Goal: Task Accomplishment & Management: Use online tool/utility

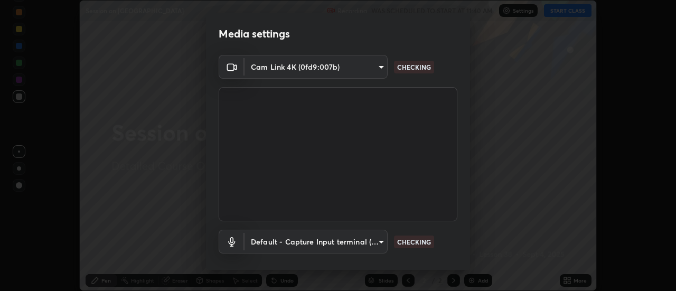
scroll to position [55, 0]
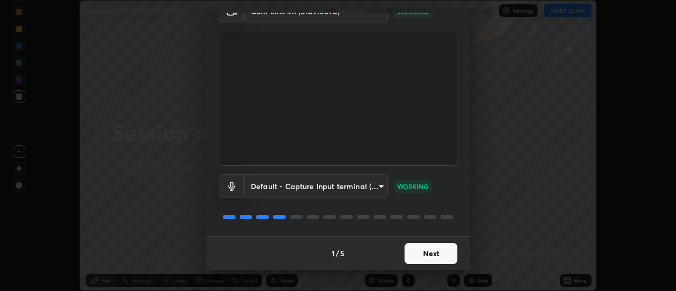
click at [441, 257] on button "Next" at bounding box center [430, 253] width 53 height 21
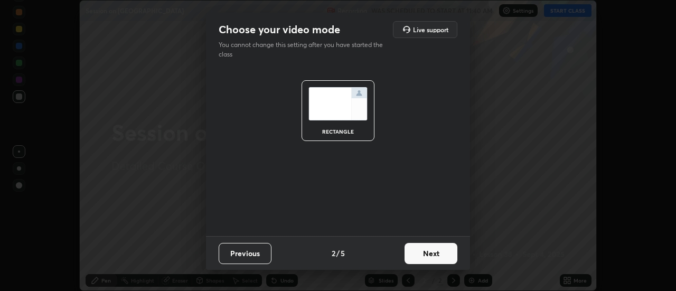
click at [438, 258] on button "Next" at bounding box center [430, 253] width 53 height 21
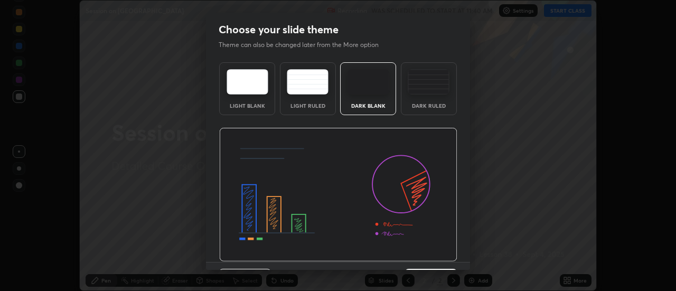
scroll to position [26, 0]
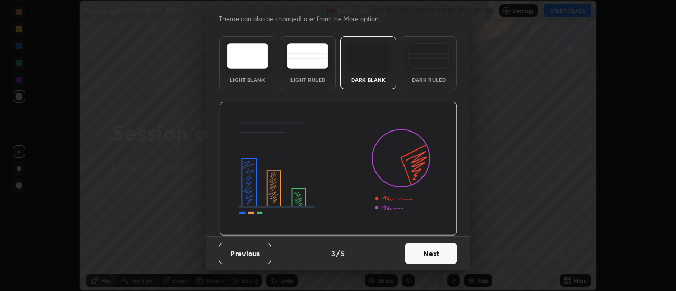
click at [436, 257] on button "Next" at bounding box center [430, 253] width 53 height 21
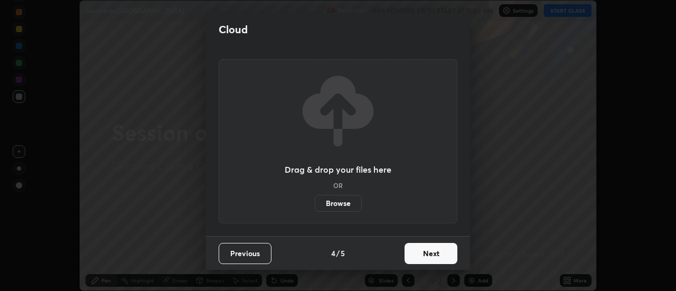
click at [432, 252] on button "Next" at bounding box center [430, 253] width 53 height 21
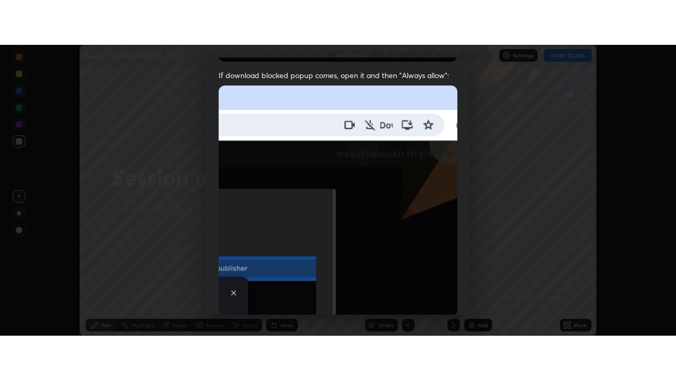
scroll to position [271, 0]
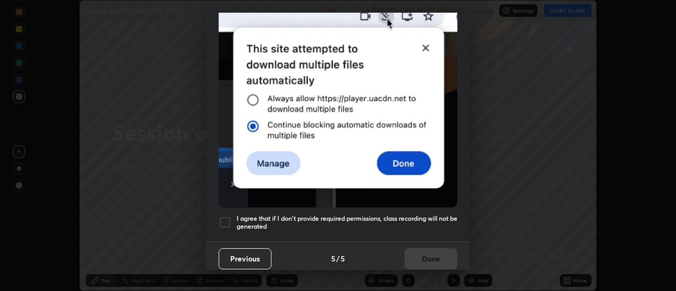
click at [225, 218] on div at bounding box center [225, 222] width 13 height 13
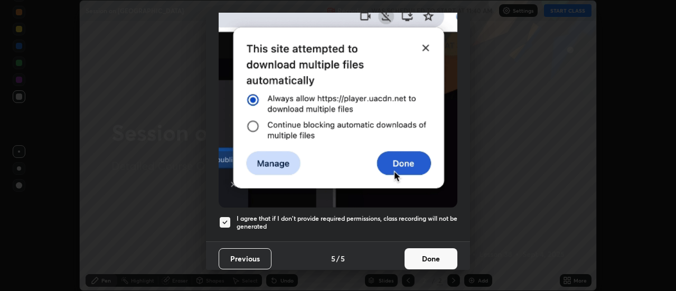
click at [430, 254] on button "Done" at bounding box center [430, 258] width 53 height 21
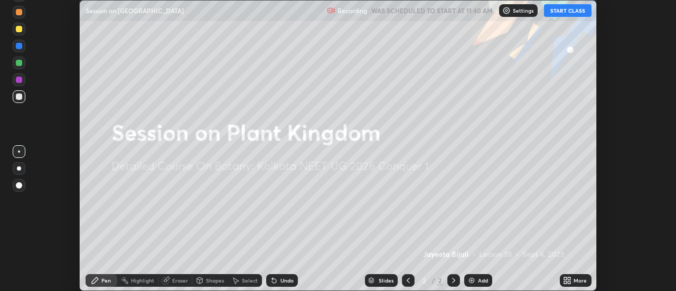
click at [579, 12] on button "START CLASS" at bounding box center [568, 10] width 48 height 13
click at [471, 280] on img at bounding box center [471, 280] width 8 height 8
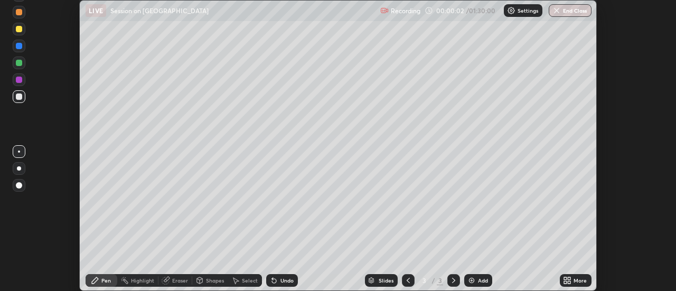
click at [565, 277] on icon at bounding box center [565, 278] width 3 height 3
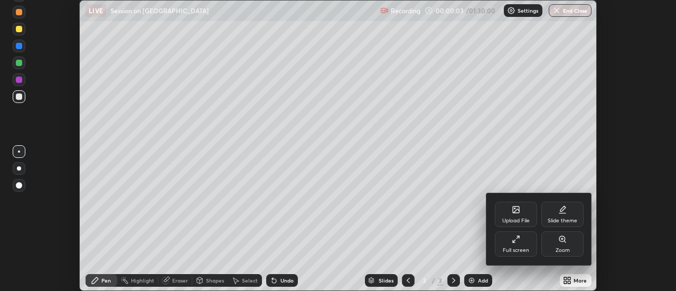
click at [515, 241] on icon at bounding box center [516, 239] width 8 height 8
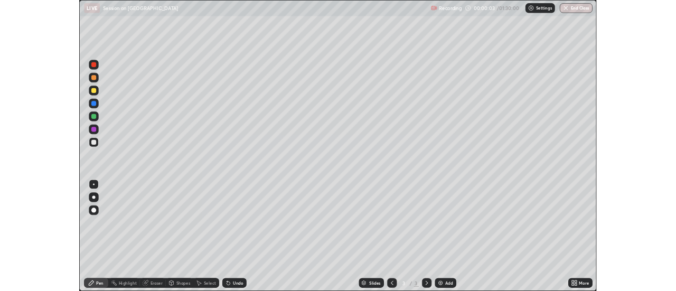
scroll to position [380, 676]
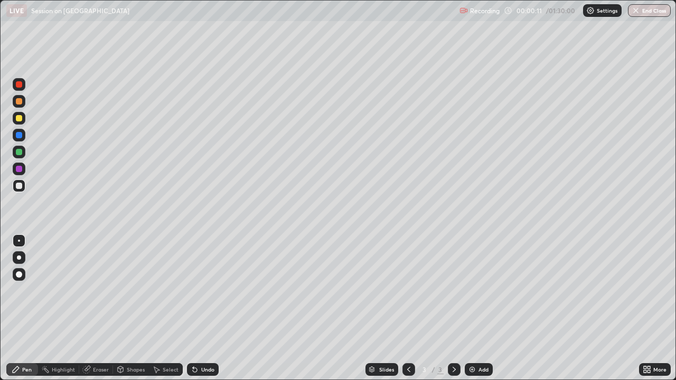
click at [651, 290] on div "More" at bounding box center [655, 369] width 32 height 13
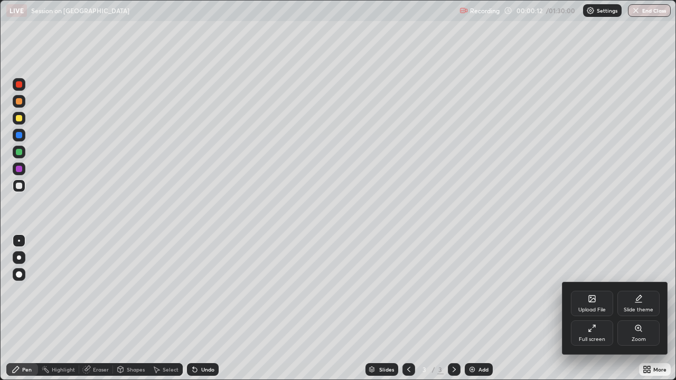
click at [588, 290] on icon at bounding box center [592, 299] width 8 height 8
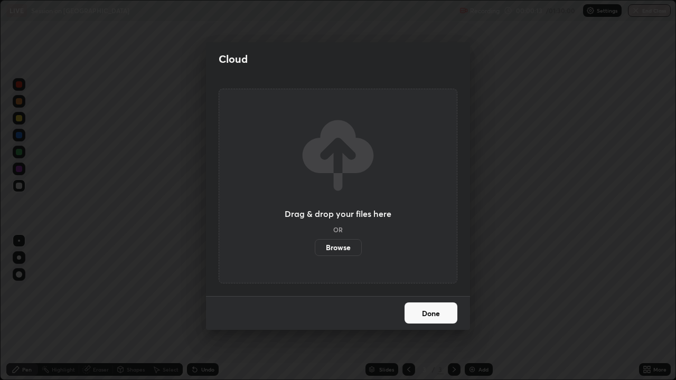
click at [346, 248] on label "Browse" at bounding box center [338, 247] width 47 height 17
click at [315, 248] on input "Browse" at bounding box center [315, 247] width 0 height 17
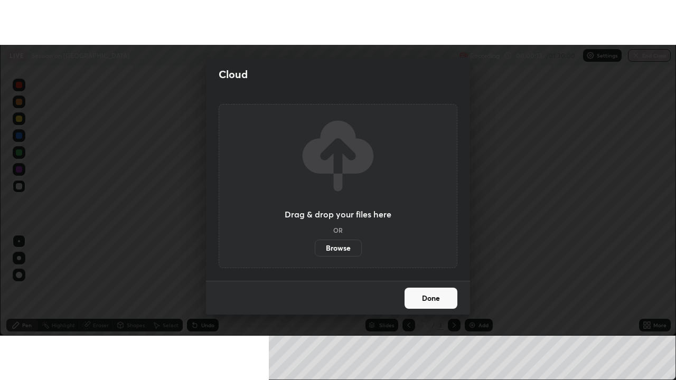
scroll to position [52502, 52117]
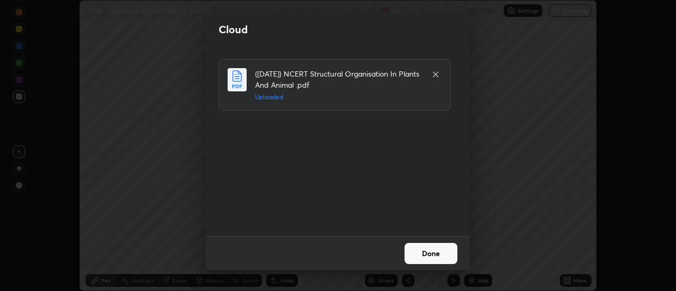
click at [424, 253] on button "Done" at bounding box center [430, 253] width 53 height 21
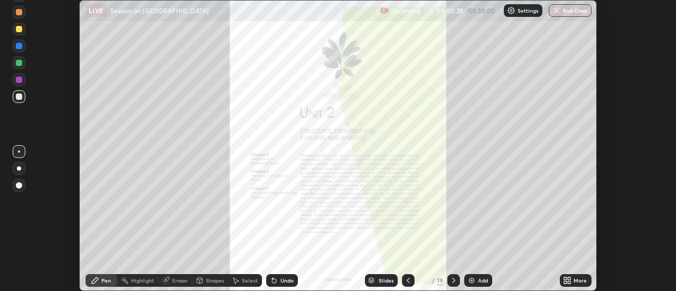
click at [569, 282] on icon at bounding box center [569, 282] width 3 height 3
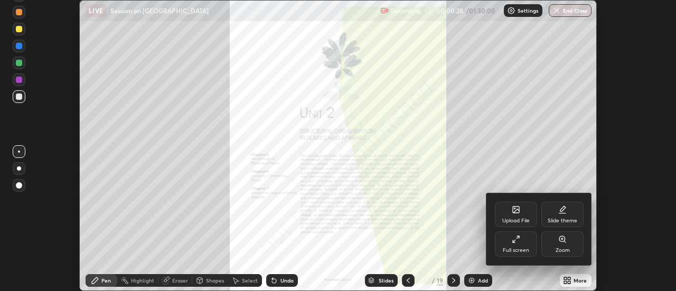
click at [512, 243] on div "Full screen" at bounding box center [516, 243] width 42 height 25
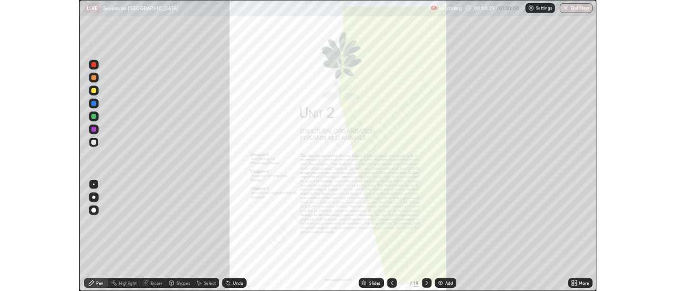
scroll to position [380, 676]
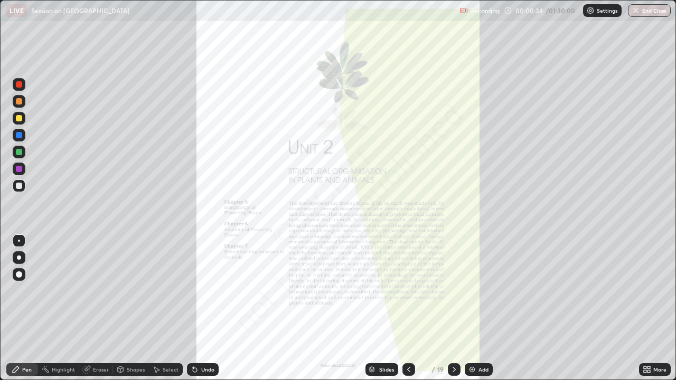
click at [407, 290] on icon at bounding box center [408, 369] width 3 height 5
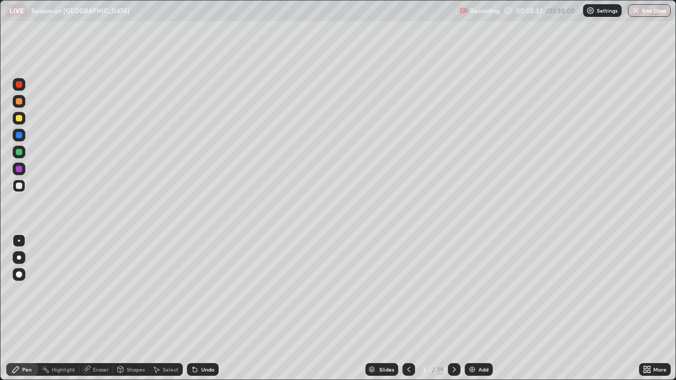
click at [18, 257] on div at bounding box center [19, 258] width 4 height 4
click at [17, 155] on div at bounding box center [19, 152] width 6 height 6
click at [17, 189] on div at bounding box center [19, 185] width 13 height 13
click at [167, 290] on div "Select" at bounding box center [171, 369] width 16 height 5
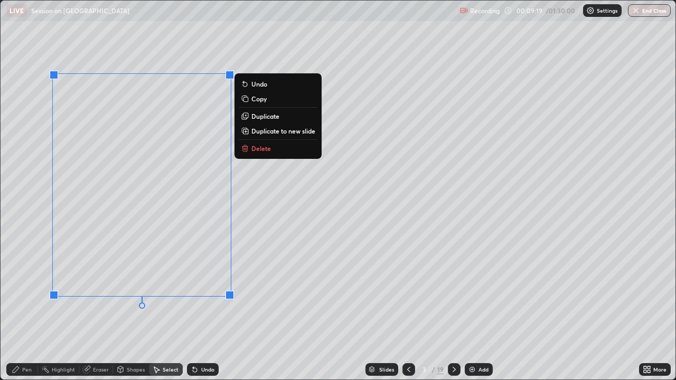
click at [146, 290] on div "0 ° Undo Copy Duplicate Duplicate to new slide Delete" at bounding box center [338, 190] width 675 height 379
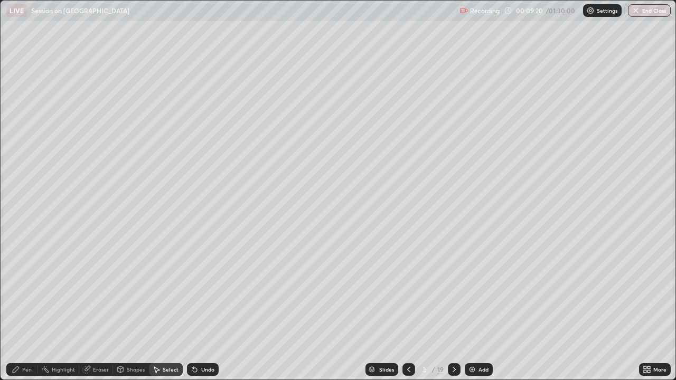
click at [24, 290] on div "Pen" at bounding box center [27, 369] width 10 height 5
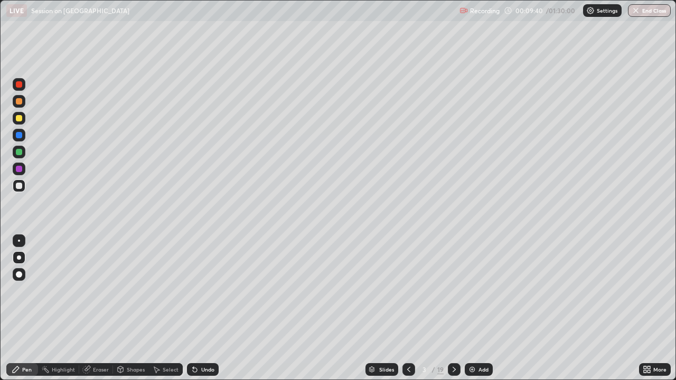
click at [454, 290] on icon at bounding box center [453, 369] width 3 height 5
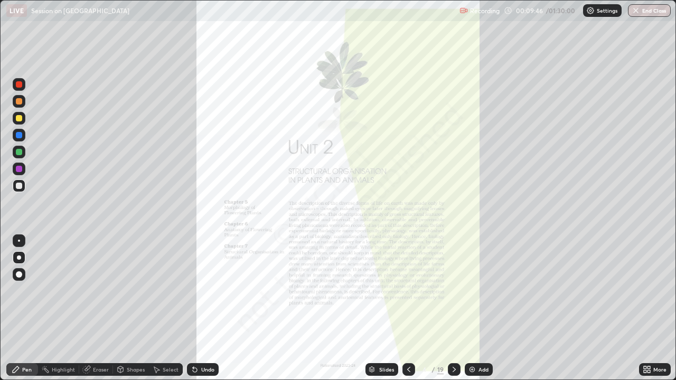
click at [647, 290] on icon at bounding box center [646, 369] width 8 height 8
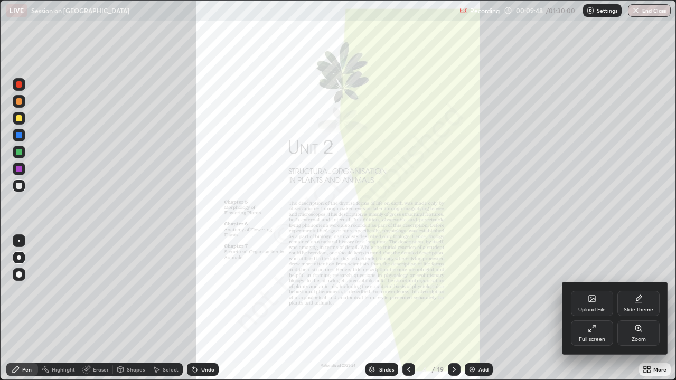
click at [637, 290] on icon at bounding box center [638, 328] width 6 height 6
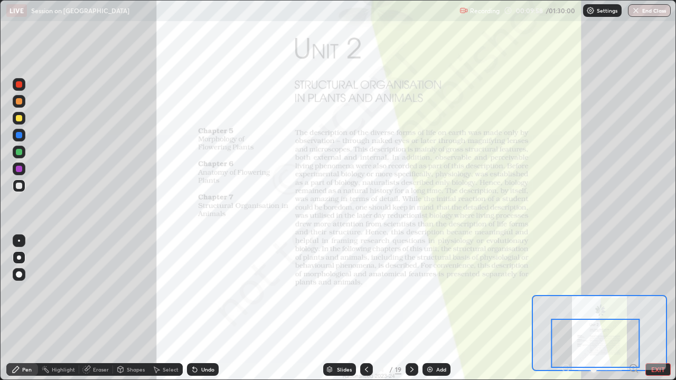
click at [410, 290] on icon at bounding box center [412, 369] width 8 height 8
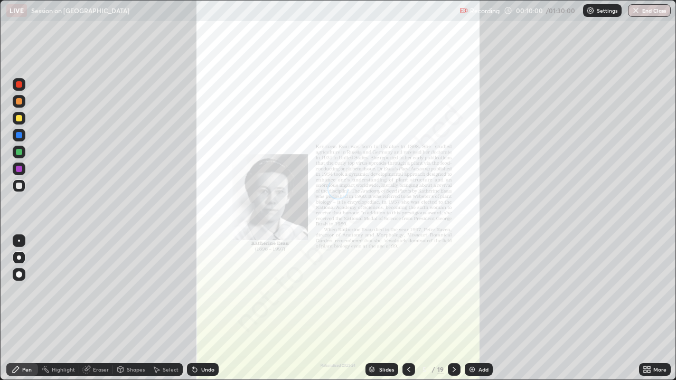
click at [408, 290] on icon at bounding box center [408, 369] width 8 height 8
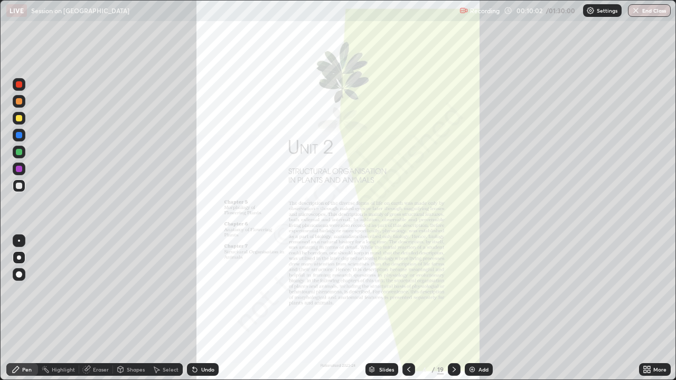
click at [451, 290] on icon at bounding box center [454, 369] width 8 height 8
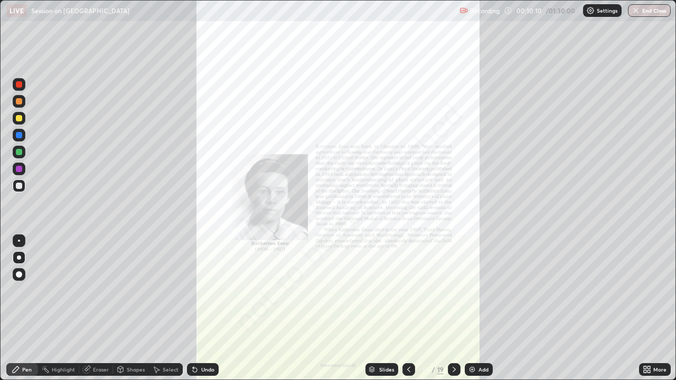
click at [19, 83] on div at bounding box center [19, 84] width 6 height 6
click at [20, 243] on div at bounding box center [19, 240] width 13 height 13
click at [453, 290] on icon at bounding box center [454, 369] width 8 height 8
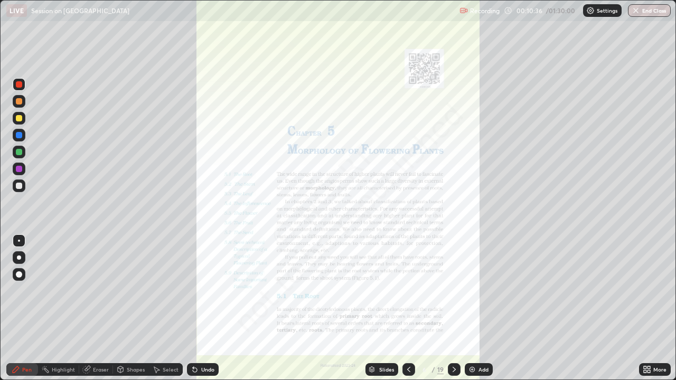
click at [645, 290] on icon at bounding box center [645, 371] width 3 height 3
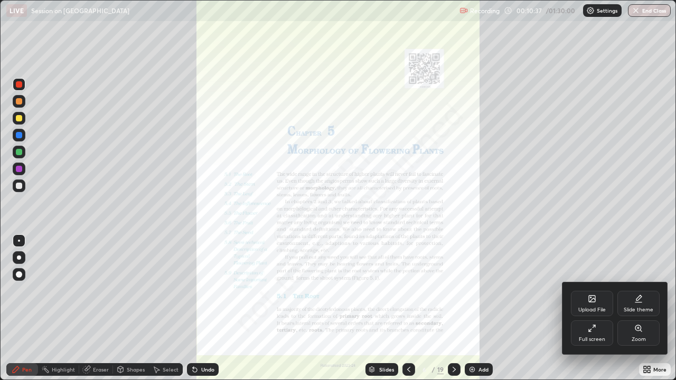
click at [639, 290] on icon at bounding box center [638, 328] width 6 height 6
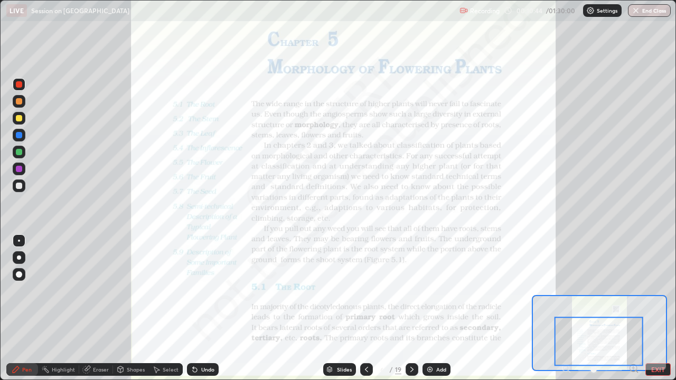
click at [633, 290] on icon at bounding box center [633, 368] width 3 height 0
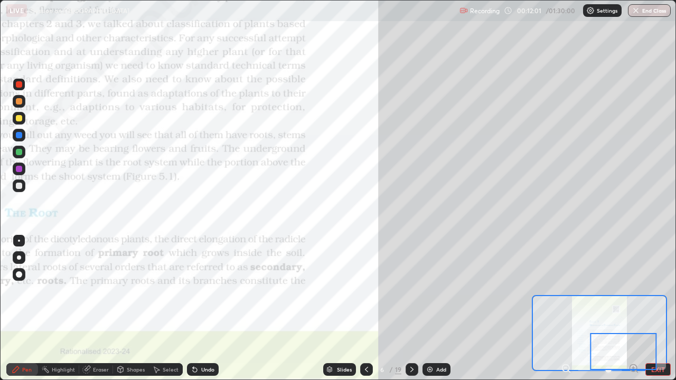
click at [18, 243] on div at bounding box center [19, 240] width 13 height 13
click at [18, 186] on div at bounding box center [19, 186] width 6 height 6
click at [19, 241] on div at bounding box center [19, 241] width 2 height 2
click at [20, 84] on div at bounding box center [19, 84] width 6 height 6
click at [21, 187] on div at bounding box center [19, 186] width 6 height 6
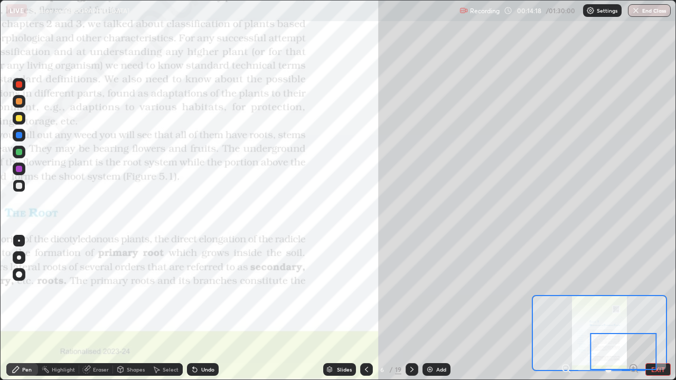
click at [55, 290] on div "Highlight" at bounding box center [63, 369] width 23 height 5
click at [21, 87] on div at bounding box center [19, 84] width 6 height 6
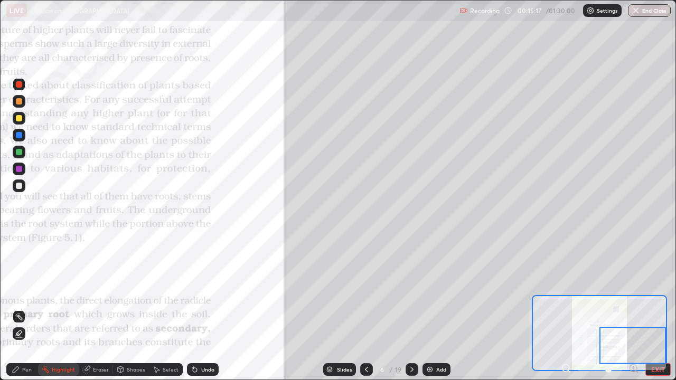
click at [22, 184] on div at bounding box center [19, 186] width 6 height 6
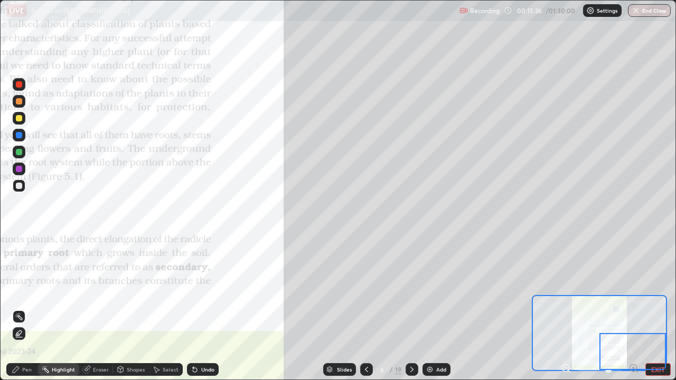
click at [13, 290] on icon at bounding box center [16, 369] width 8 height 8
click at [95, 290] on div "Eraser" at bounding box center [101, 369] width 16 height 5
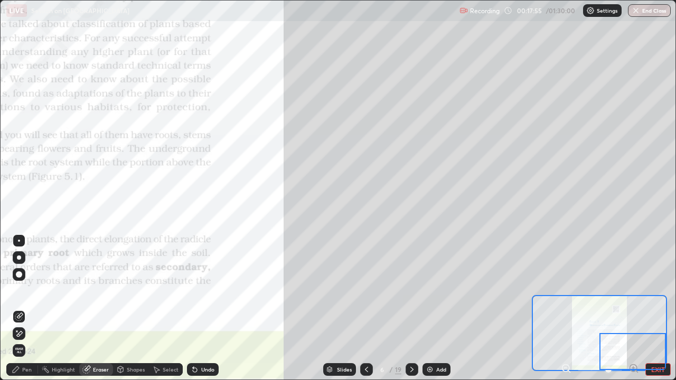
click at [21, 290] on div "Pen" at bounding box center [22, 369] width 32 height 13
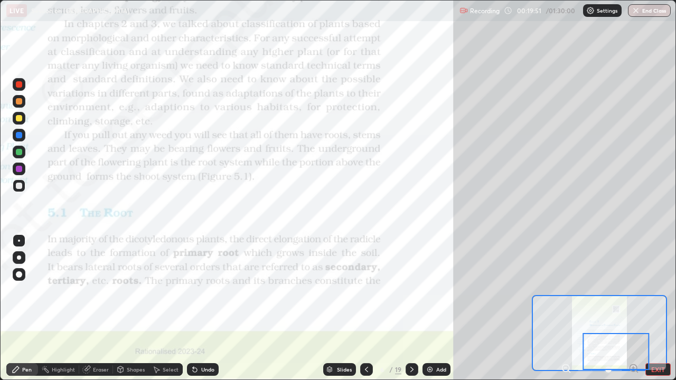
click at [18, 86] on div at bounding box center [19, 84] width 6 height 6
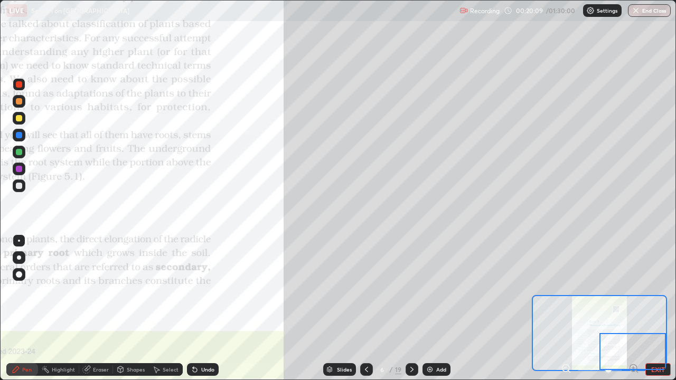
click at [19, 102] on div at bounding box center [19, 101] width 6 height 6
click at [22, 120] on div at bounding box center [19, 118] width 6 height 6
click at [18, 152] on div at bounding box center [19, 152] width 6 height 6
click at [410, 290] on icon at bounding box center [412, 369] width 8 height 8
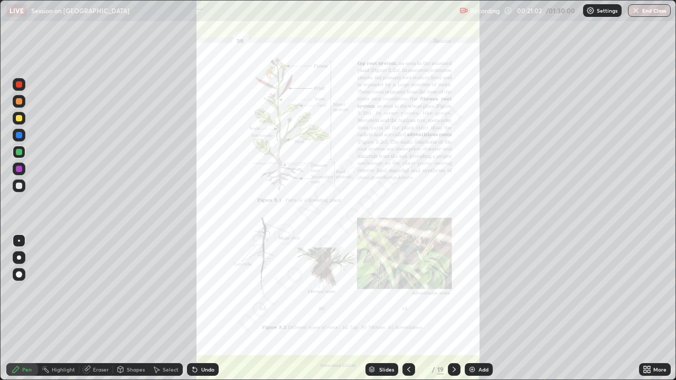
click at [646, 290] on icon at bounding box center [646, 369] width 8 height 8
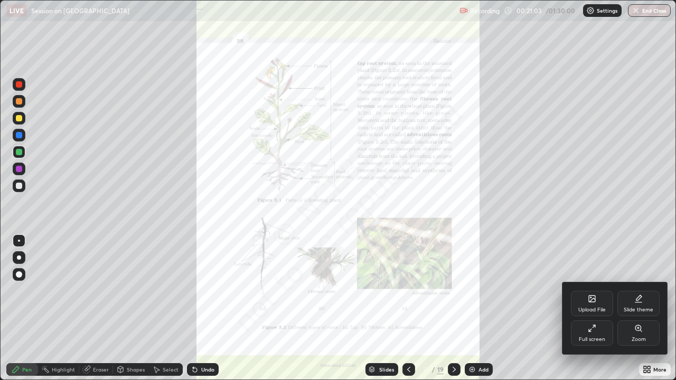
click at [637, 290] on icon at bounding box center [638, 328] width 6 height 6
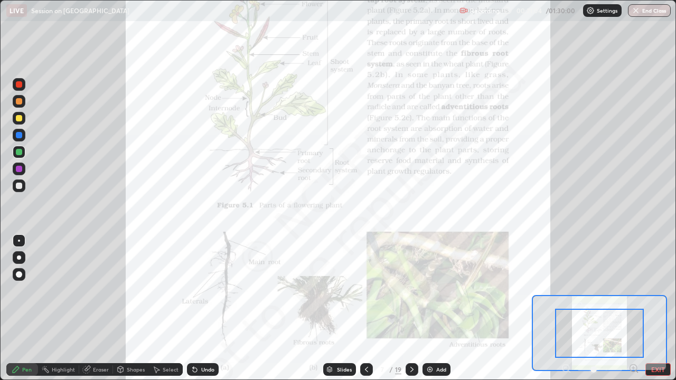
click at [632, 290] on icon at bounding box center [633, 368] width 11 height 11
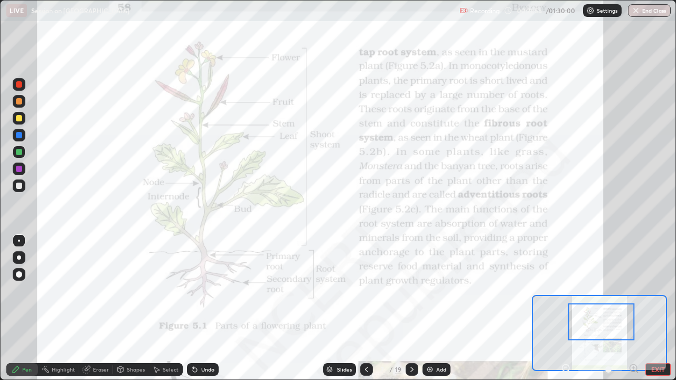
click at [21, 88] on div at bounding box center [19, 84] width 13 height 13
click at [18, 152] on div at bounding box center [19, 152] width 6 height 6
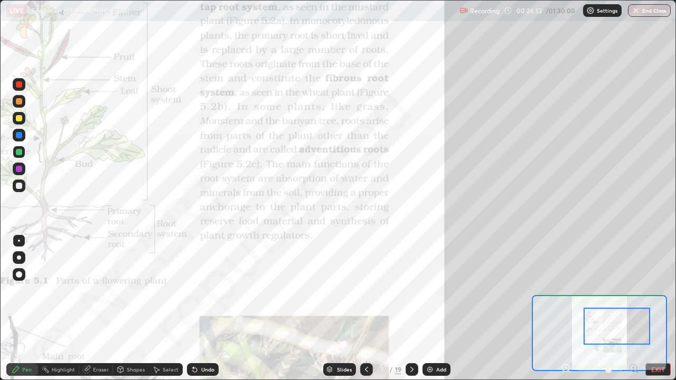
click at [20, 89] on div at bounding box center [19, 84] width 13 height 13
click at [21, 188] on div at bounding box center [19, 186] width 6 height 6
click at [20, 84] on div at bounding box center [19, 84] width 6 height 6
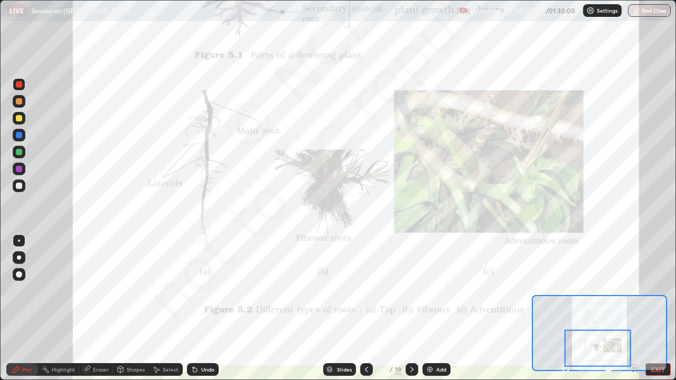
click at [410, 290] on icon at bounding box center [412, 369] width 8 height 8
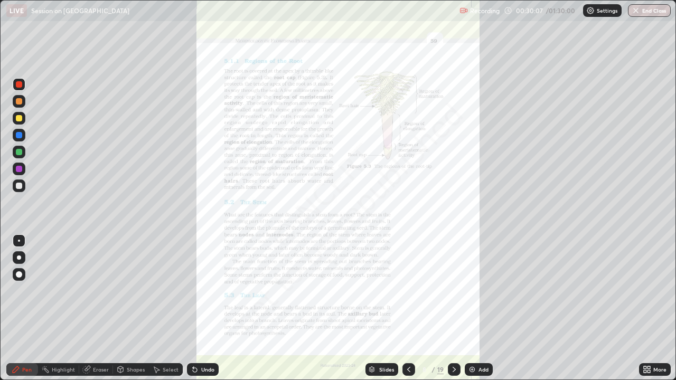
click at [648, 290] on icon at bounding box center [648, 367] width 3 height 3
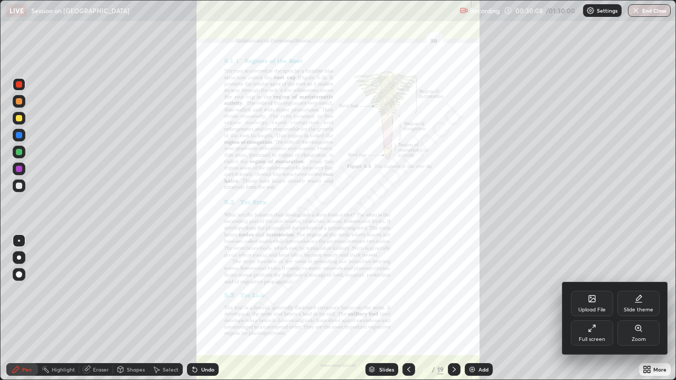
click at [639, 290] on icon at bounding box center [638, 328] width 6 height 6
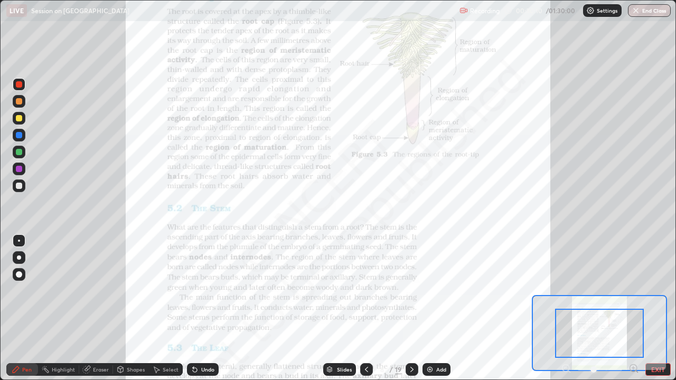
click at [633, 290] on icon at bounding box center [633, 368] width 0 height 3
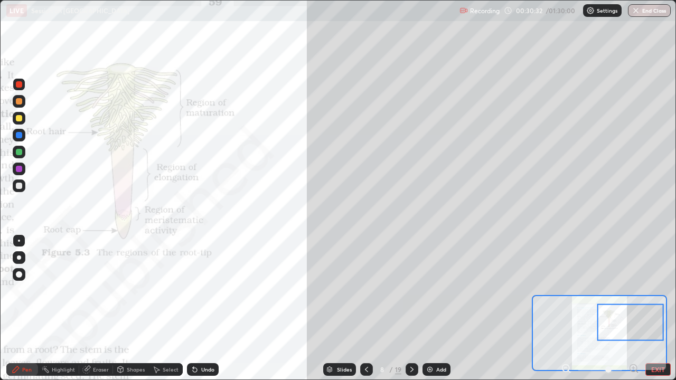
click at [16, 188] on div at bounding box center [19, 185] width 13 height 13
click at [19, 87] on div at bounding box center [19, 84] width 6 height 6
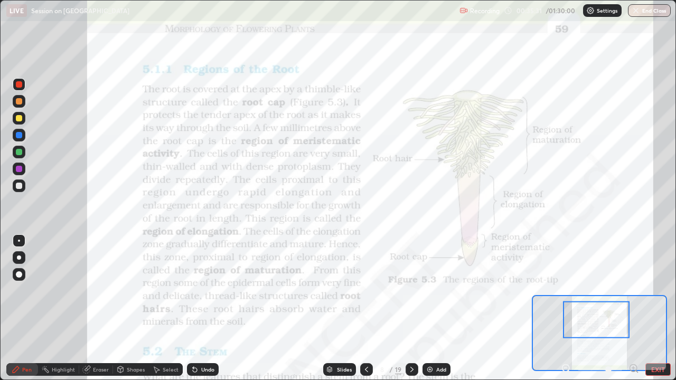
click at [22, 152] on div at bounding box center [19, 152] width 6 height 6
click at [21, 87] on div at bounding box center [19, 84] width 6 height 6
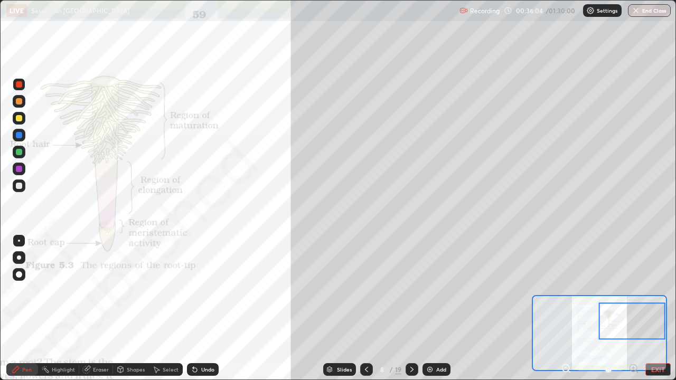
click at [20, 186] on div at bounding box center [19, 186] width 6 height 6
click at [193, 290] on icon at bounding box center [195, 370] width 4 height 4
click at [94, 290] on div "Eraser" at bounding box center [101, 369] width 16 height 5
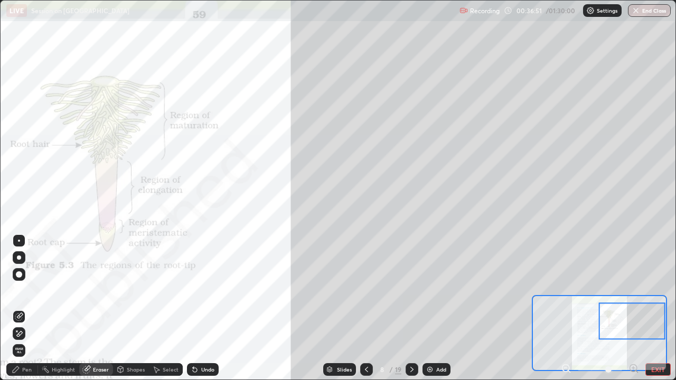
click at [193, 290] on icon at bounding box center [195, 370] width 4 height 4
click at [20, 290] on icon at bounding box center [16, 369] width 8 height 8
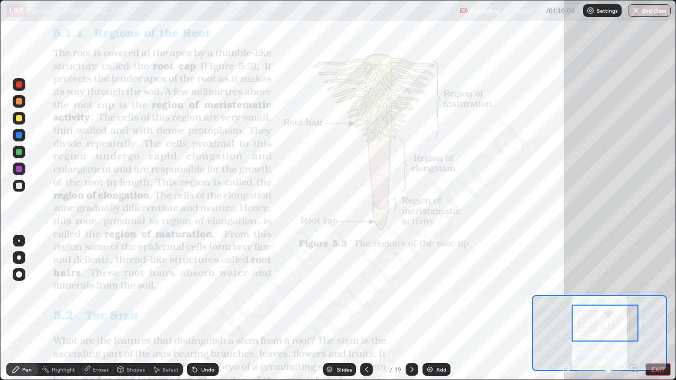
click at [18, 85] on div at bounding box center [19, 84] width 6 height 6
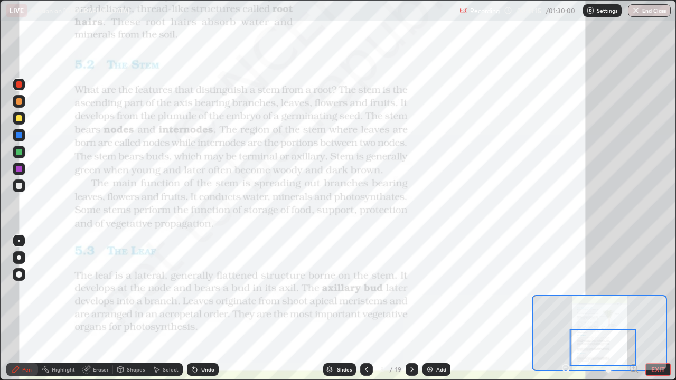
click at [201, 290] on div "Undo" at bounding box center [207, 369] width 13 height 5
click at [203, 290] on div "Undo" at bounding box center [207, 369] width 13 height 5
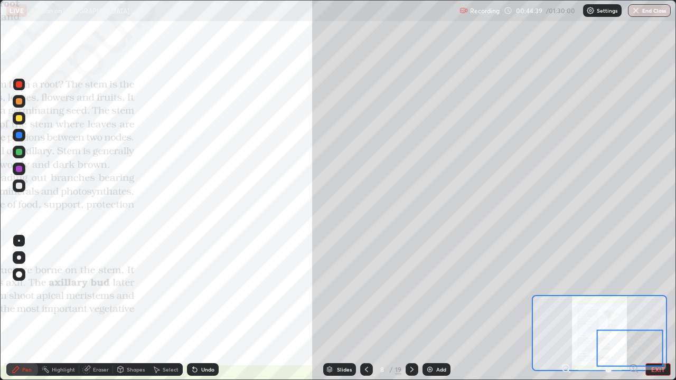
click at [20, 186] on div at bounding box center [19, 186] width 6 height 6
click at [242, 290] on div "Slides 8 / 19 Add" at bounding box center [387, 369] width 336 height 21
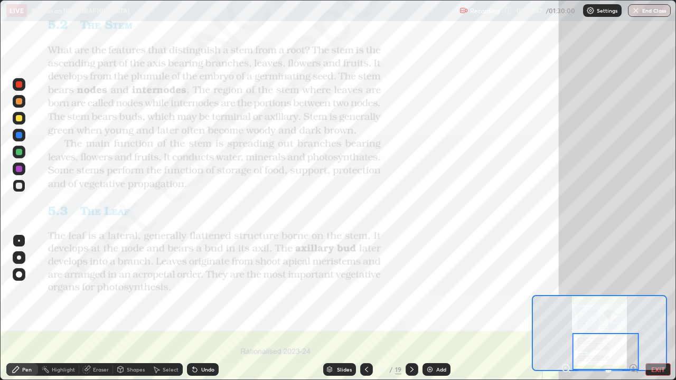
click at [16, 87] on div at bounding box center [19, 84] width 6 height 6
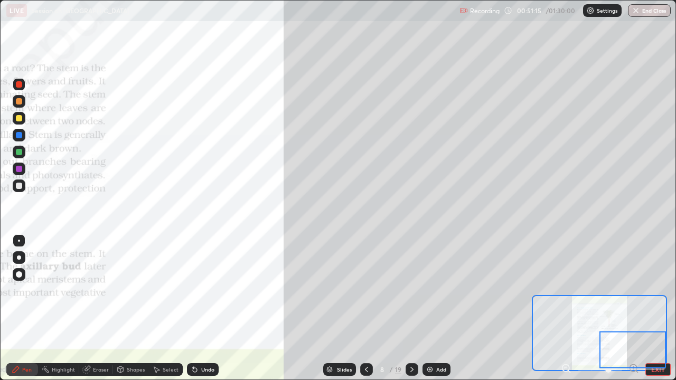
click at [20, 186] on div at bounding box center [19, 186] width 6 height 6
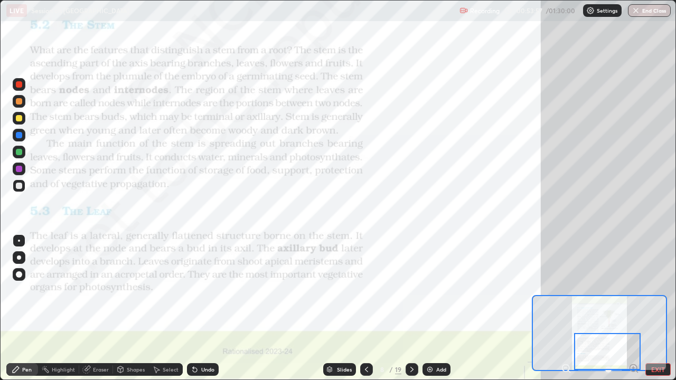
click at [18, 86] on div at bounding box center [19, 84] width 6 height 6
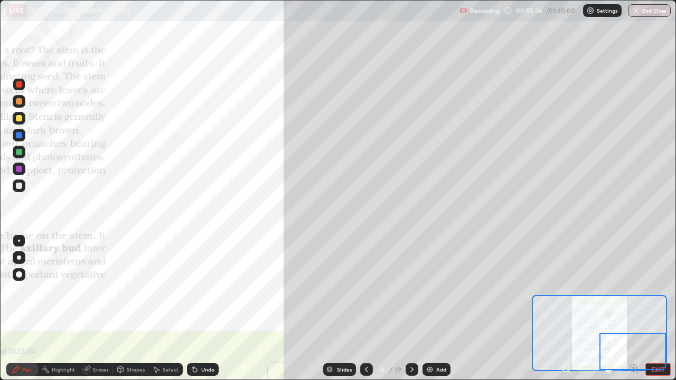
click at [22, 187] on div at bounding box center [19, 186] width 6 height 6
click at [18, 100] on div at bounding box center [19, 101] width 6 height 6
click at [60, 290] on div "Highlight" at bounding box center [63, 369] width 23 height 5
click at [18, 184] on div at bounding box center [19, 186] width 6 height 6
click at [166, 290] on div "Select" at bounding box center [171, 369] width 16 height 5
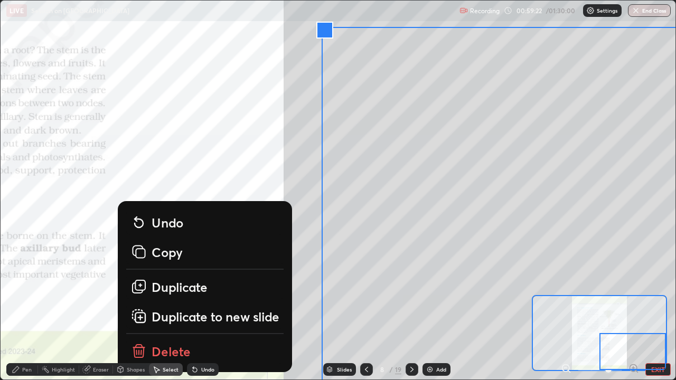
click at [196, 290] on icon at bounding box center [195, 369] width 8 height 8
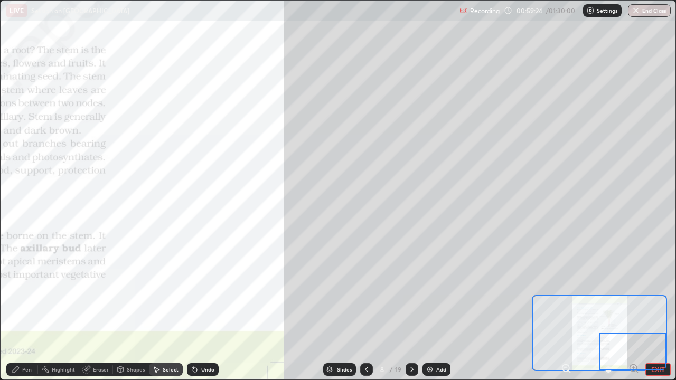
click at [22, 290] on div "Pen" at bounding box center [27, 369] width 10 height 5
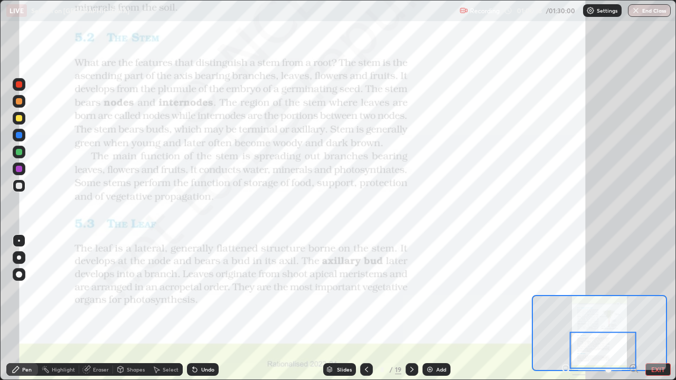
click at [18, 84] on div at bounding box center [19, 84] width 6 height 6
click at [409, 290] on icon at bounding box center [412, 369] width 8 height 8
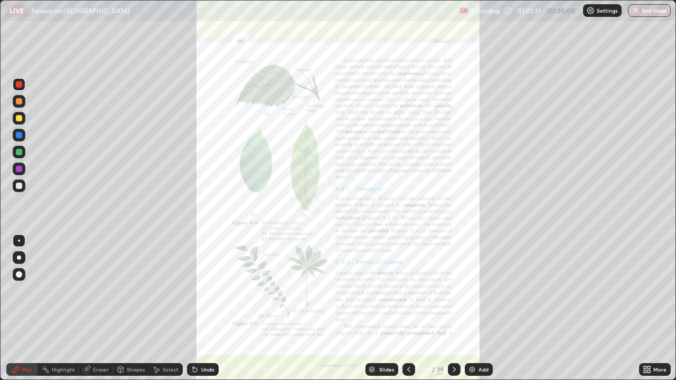
click at [645, 290] on icon at bounding box center [645, 371] width 3 height 3
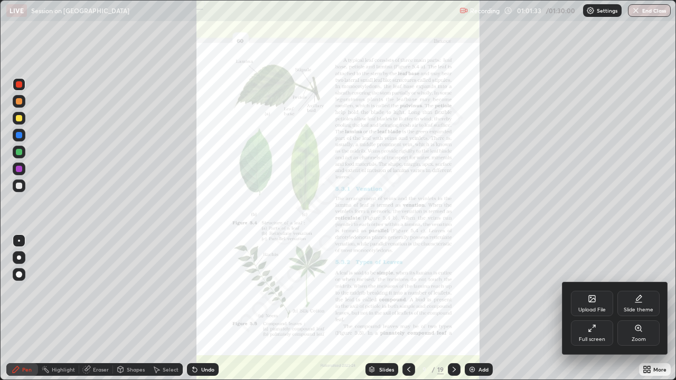
click at [640, 290] on icon at bounding box center [638, 328] width 6 height 6
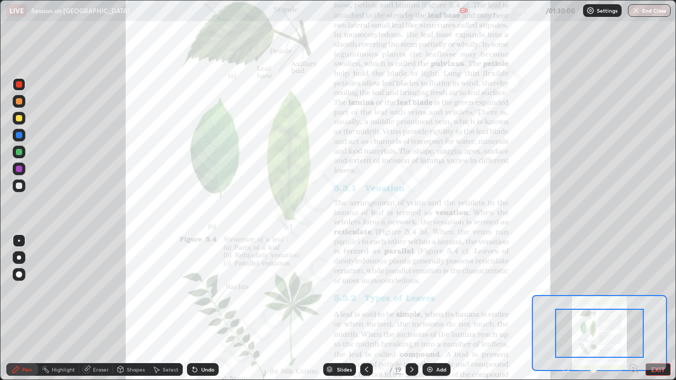
click at [633, 290] on icon at bounding box center [633, 368] width 0 height 3
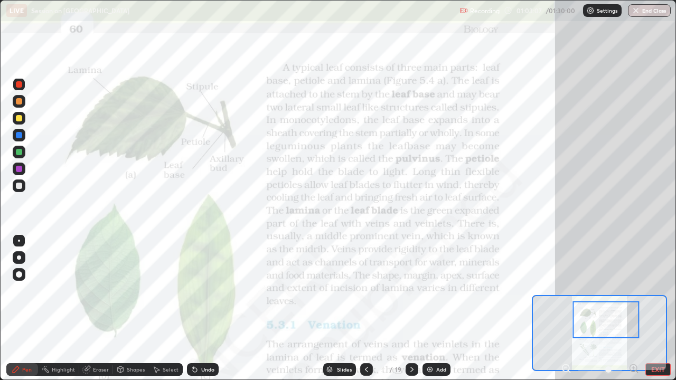
click at [20, 186] on div at bounding box center [19, 186] width 6 height 6
click at [17, 86] on div at bounding box center [19, 84] width 6 height 6
click at [16, 79] on div at bounding box center [19, 84] width 13 height 13
click at [18, 88] on div at bounding box center [19, 84] width 13 height 13
click at [18, 86] on div at bounding box center [19, 84] width 6 height 6
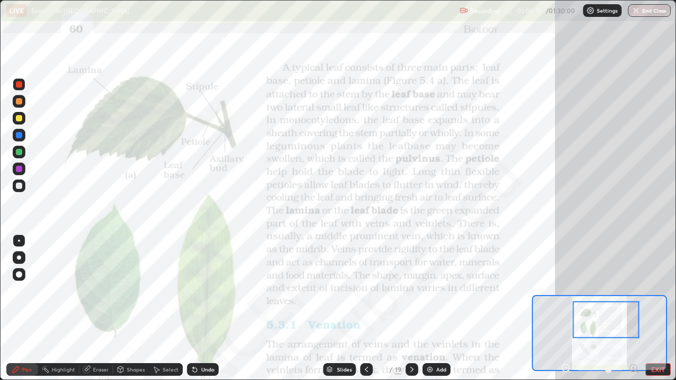
click at [20, 154] on div at bounding box center [19, 152] width 6 height 6
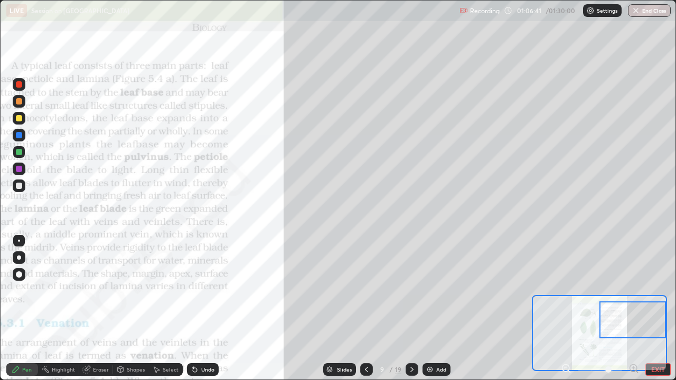
click at [17, 185] on div at bounding box center [19, 186] width 6 height 6
click at [207, 290] on div "Undo" at bounding box center [207, 369] width 13 height 5
click at [206, 290] on div "Undo" at bounding box center [207, 369] width 13 height 5
click at [208, 290] on div "Undo" at bounding box center [207, 369] width 13 height 5
click at [206, 290] on div "Undo" at bounding box center [207, 369] width 13 height 5
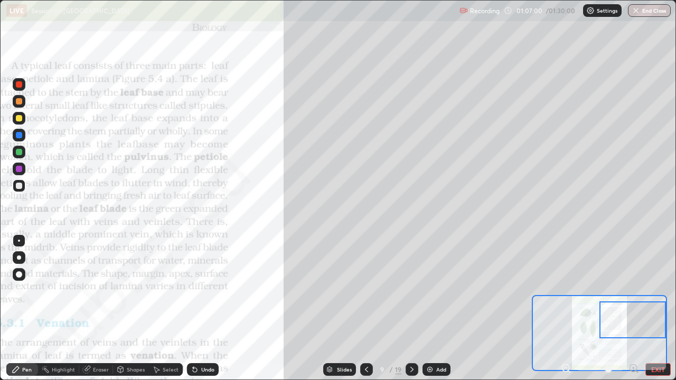
click at [18, 150] on div at bounding box center [19, 152] width 6 height 6
click at [19, 85] on div at bounding box center [19, 84] width 6 height 6
click at [199, 290] on div "Undo" at bounding box center [203, 369] width 32 height 13
click at [19, 151] on div at bounding box center [19, 152] width 6 height 6
click at [22, 100] on div at bounding box center [19, 101] width 6 height 6
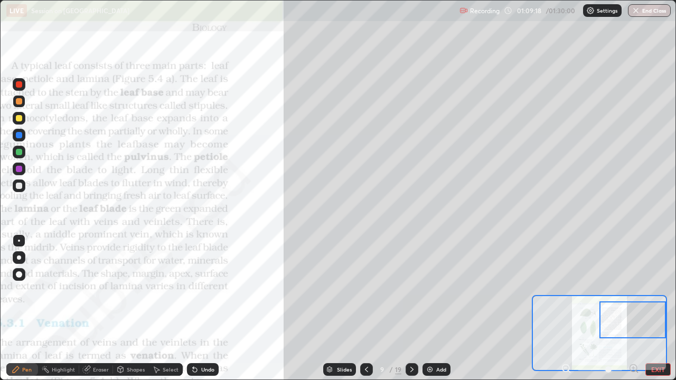
click at [18, 151] on div at bounding box center [19, 152] width 6 height 6
click at [60, 290] on div "Highlight" at bounding box center [63, 369] width 23 height 5
click at [22, 290] on div "Pen" at bounding box center [27, 369] width 10 height 5
click at [197, 290] on div "Undo" at bounding box center [203, 369] width 32 height 13
click at [20, 104] on div at bounding box center [19, 101] width 6 height 6
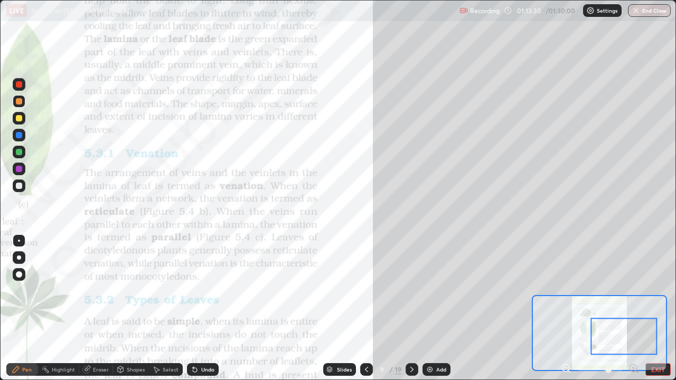
click at [19, 154] on div at bounding box center [19, 152] width 6 height 6
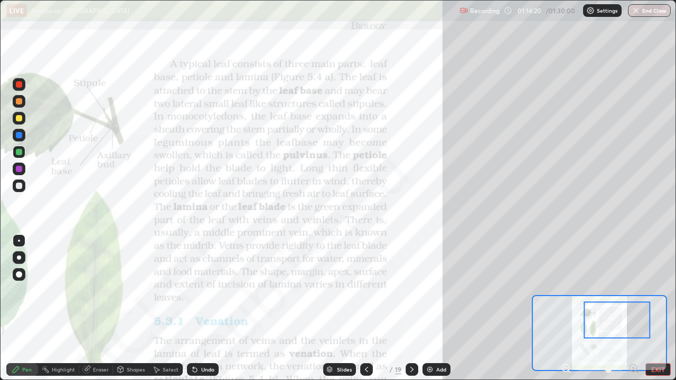
click at [18, 81] on div at bounding box center [19, 84] width 6 height 6
click at [18, 156] on div at bounding box center [19, 152] width 13 height 13
click at [18, 82] on div at bounding box center [19, 84] width 6 height 6
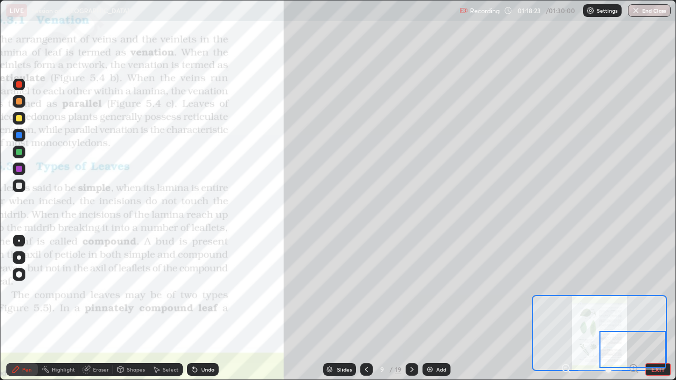
click at [18, 154] on div at bounding box center [19, 152] width 6 height 6
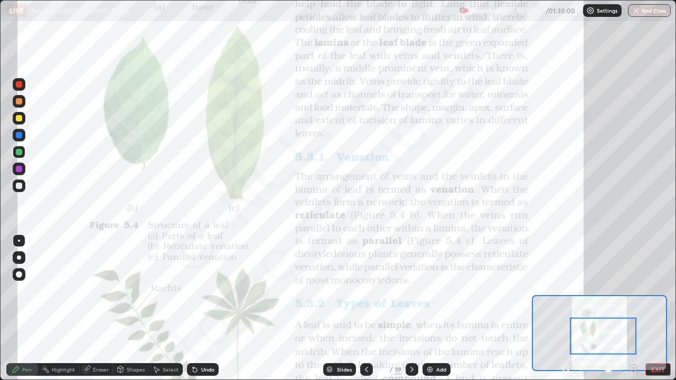
click at [18, 87] on div at bounding box center [19, 84] width 6 height 6
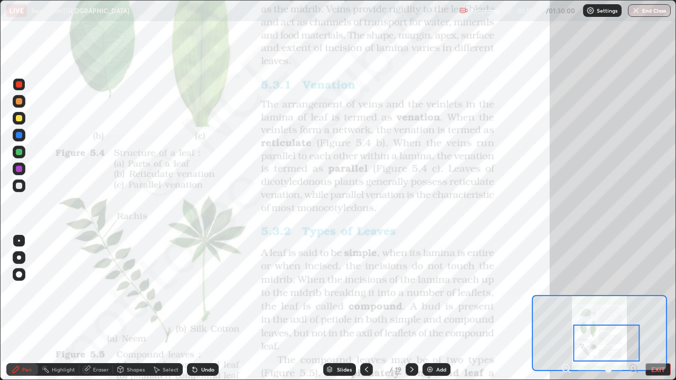
click at [106, 290] on div "Eraser" at bounding box center [101, 369] width 16 height 5
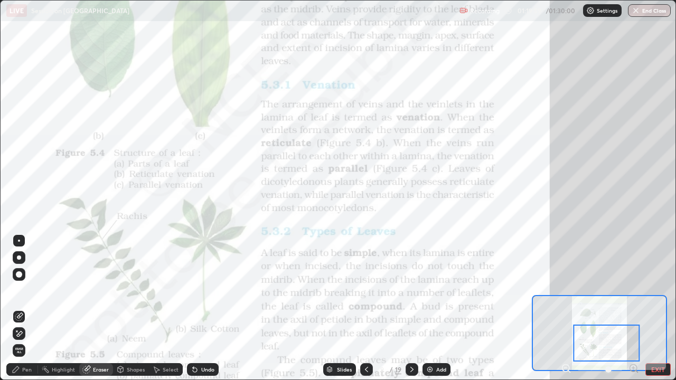
click at [22, 276] on div at bounding box center [19, 274] width 6 height 6
click at [15, 290] on icon at bounding box center [16, 369] width 8 height 8
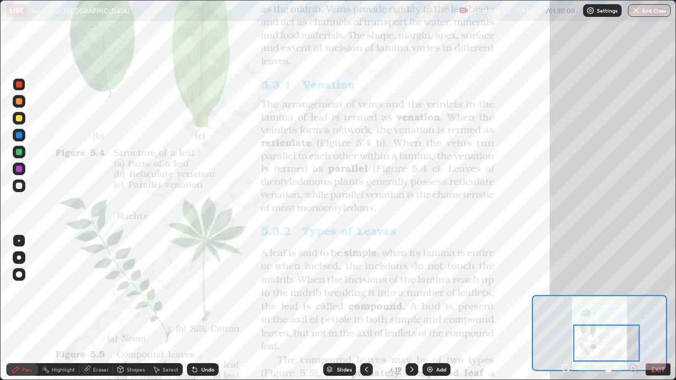
click at [15, 89] on div at bounding box center [19, 84] width 13 height 13
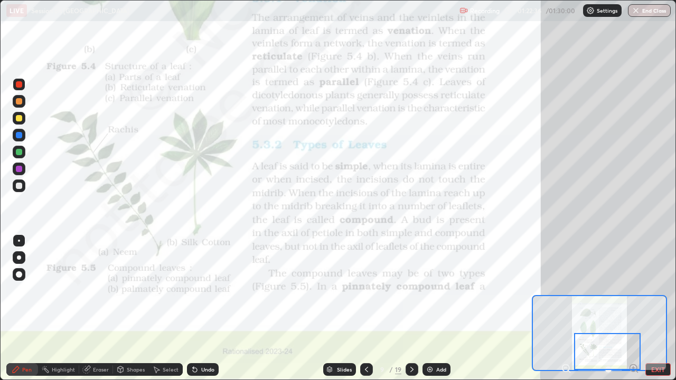
click at [427, 290] on img at bounding box center [430, 369] width 8 height 8
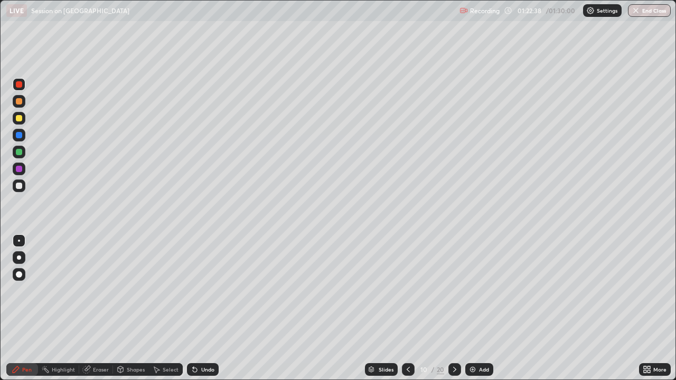
click at [19, 185] on div at bounding box center [19, 186] width 6 height 6
click at [97, 290] on div "Eraser" at bounding box center [101, 369] width 16 height 5
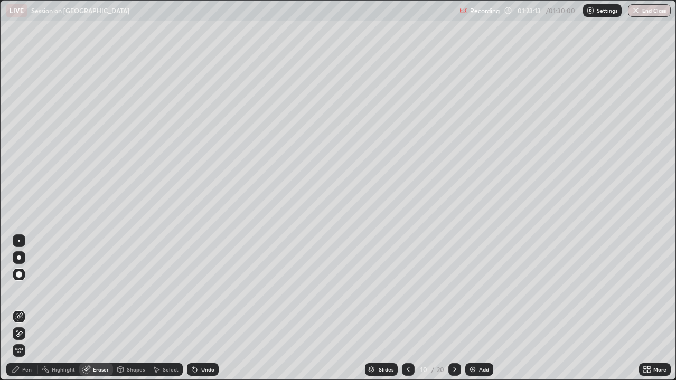
click at [26, 290] on div "Pen" at bounding box center [27, 369] width 10 height 5
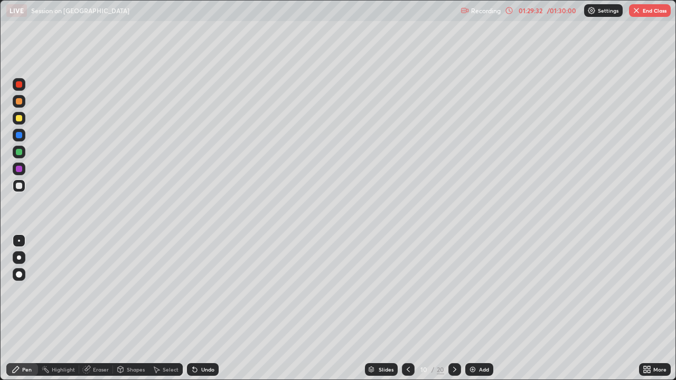
click at [408, 290] on icon at bounding box center [408, 369] width 8 height 8
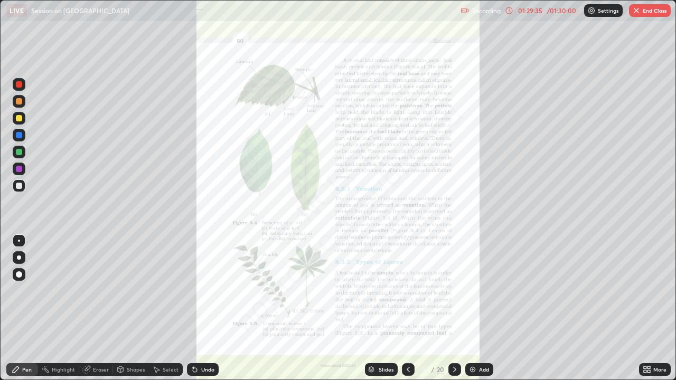
click at [646, 290] on icon at bounding box center [646, 369] width 8 height 8
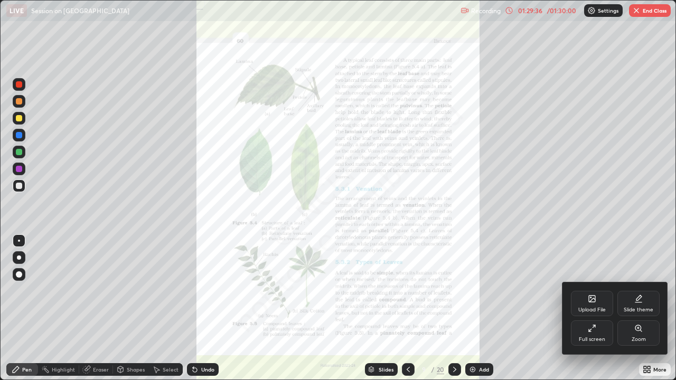
click at [639, 290] on icon at bounding box center [638, 328] width 8 height 8
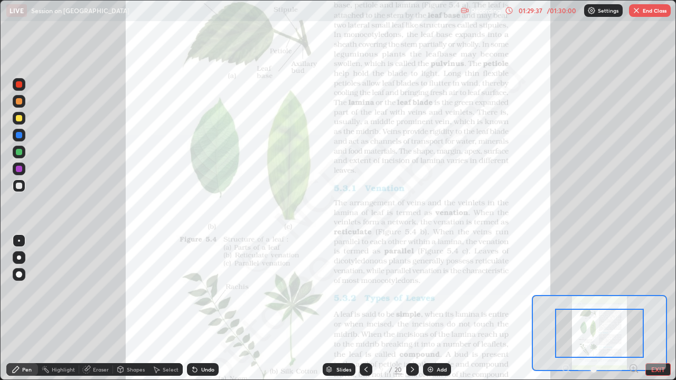
click at [633, 290] on icon at bounding box center [633, 368] width 0 height 3
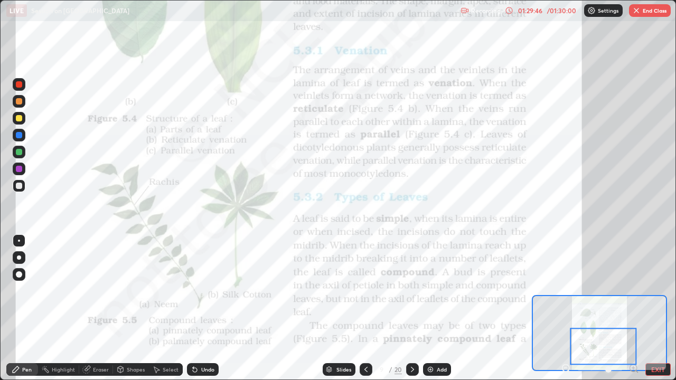
click at [21, 86] on div at bounding box center [19, 84] width 6 height 6
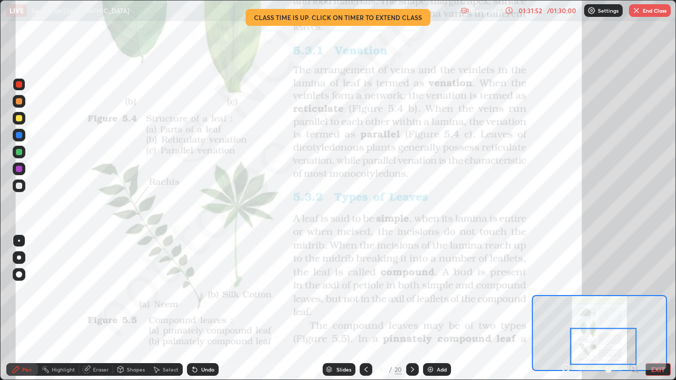
click at [413, 290] on icon at bounding box center [412, 369] width 8 height 8
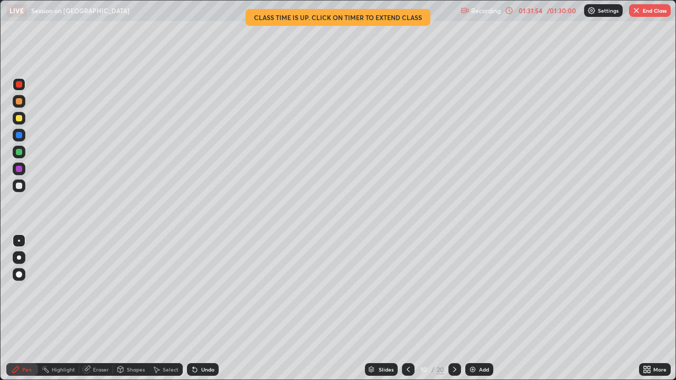
click at [455, 290] on icon at bounding box center [454, 369] width 8 height 8
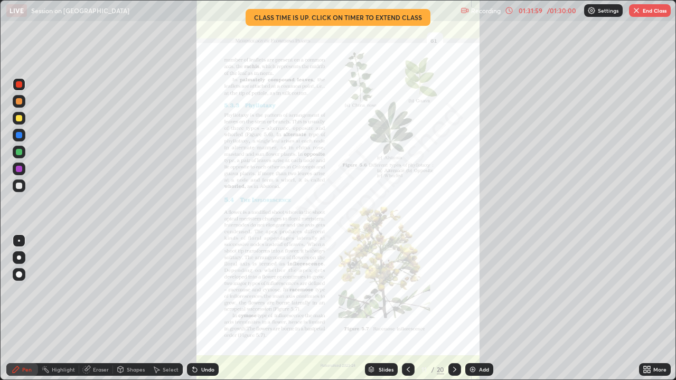
click at [647, 290] on icon at bounding box center [648, 367] width 3 height 3
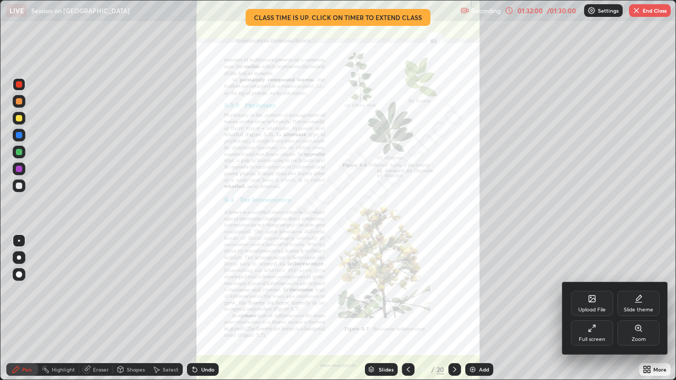
click at [638, 290] on icon at bounding box center [638, 328] width 2 height 0
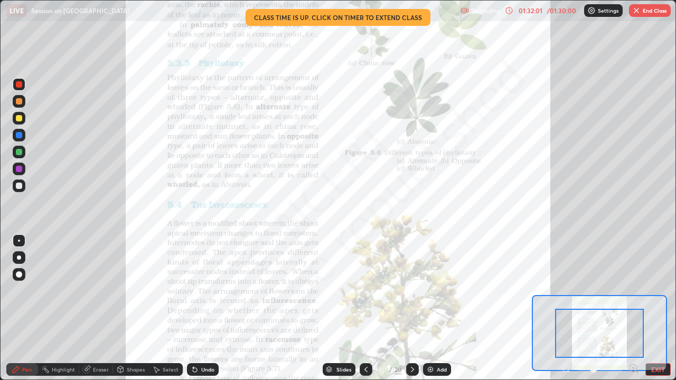
click at [634, 290] on icon at bounding box center [633, 368] width 11 height 11
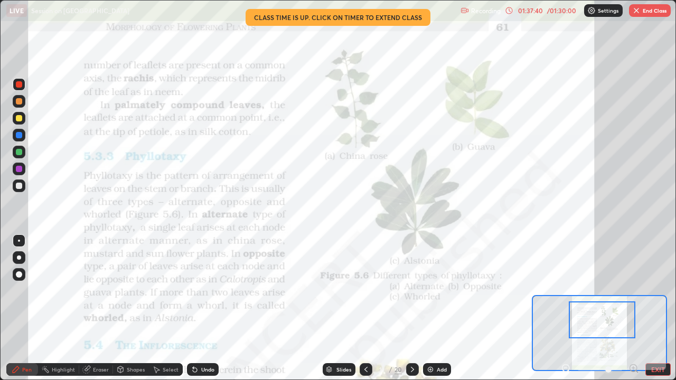
click at [656, 15] on button "End Class" at bounding box center [650, 10] width 42 height 13
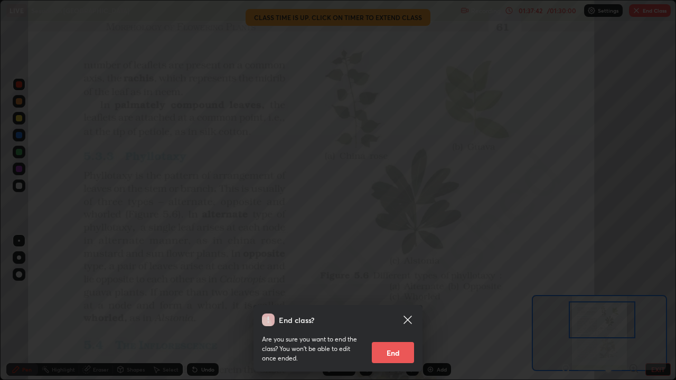
click at [396, 290] on button "End" at bounding box center [393, 352] width 42 height 21
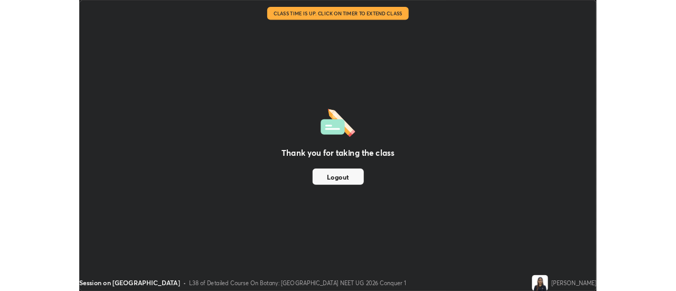
scroll to position [52502, 52117]
